Goal: Task Accomplishment & Management: Manage account settings

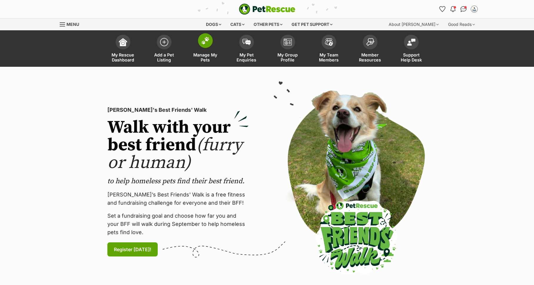
click at [204, 52] on link "Manage My Pets" at bounding box center [205, 49] width 41 height 35
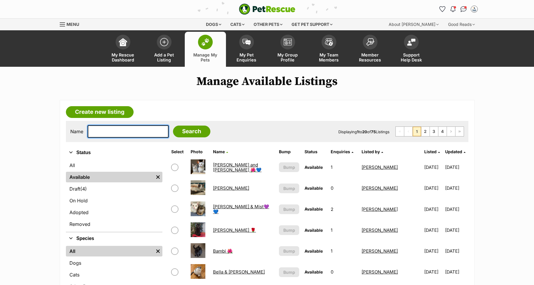
click at [124, 134] on input "text" at bounding box center [128, 131] width 81 height 12
type input "francis"
click at [173, 126] on input "Search" at bounding box center [191, 132] width 37 height 12
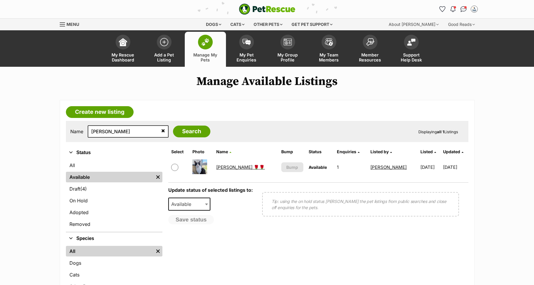
click at [222, 164] on td "[PERSON_NAME] 🌹🌹" at bounding box center [246, 167] width 64 height 20
click at [226, 168] on link "[PERSON_NAME] 🌹🌹" at bounding box center [240, 167] width 49 height 6
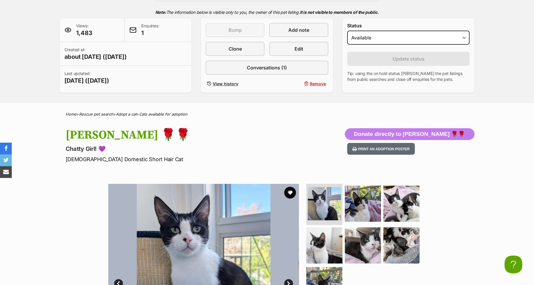
scroll to position [129, 0]
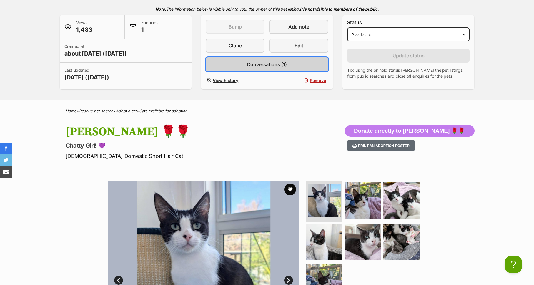
click at [267, 70] on link "Conversations (1)" at bounding box center [267, 64] width 123 height 14
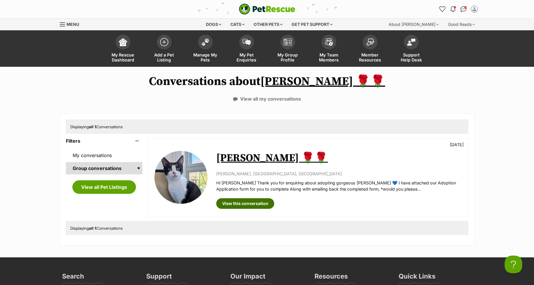
click at [244, 206] on link "View this conversation" at bounding box center [245, 203] width 58 height 11
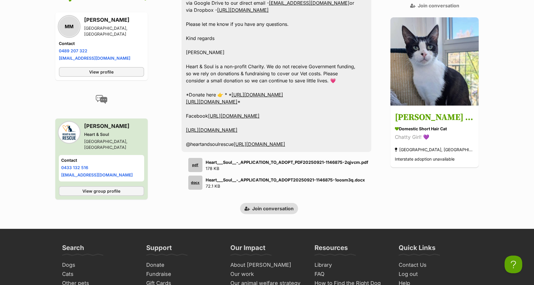
scroll to position [425, 0]
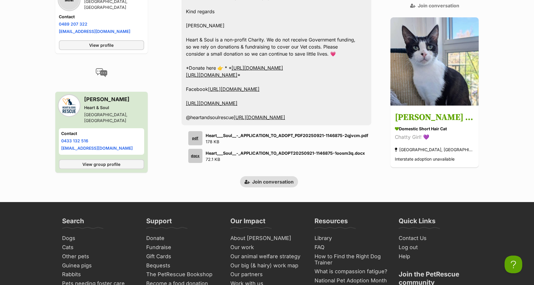
click at [199, 131] on div "pdf" at bounding box center [195, 138] width 14 height 14
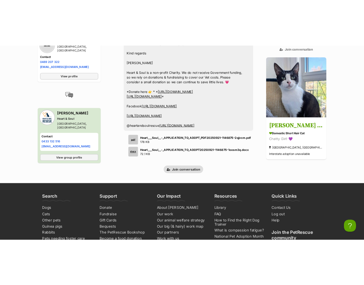
scroll to position [517, 0]
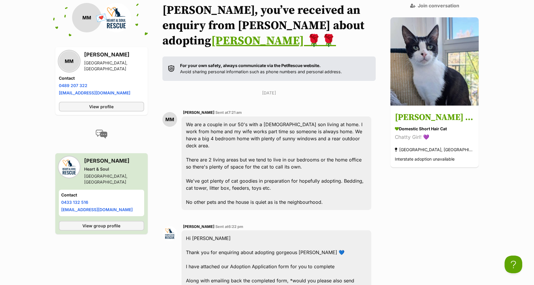
scroll to position [68, 0]
